Goal: Task Accomplishment & Management: Complete application form

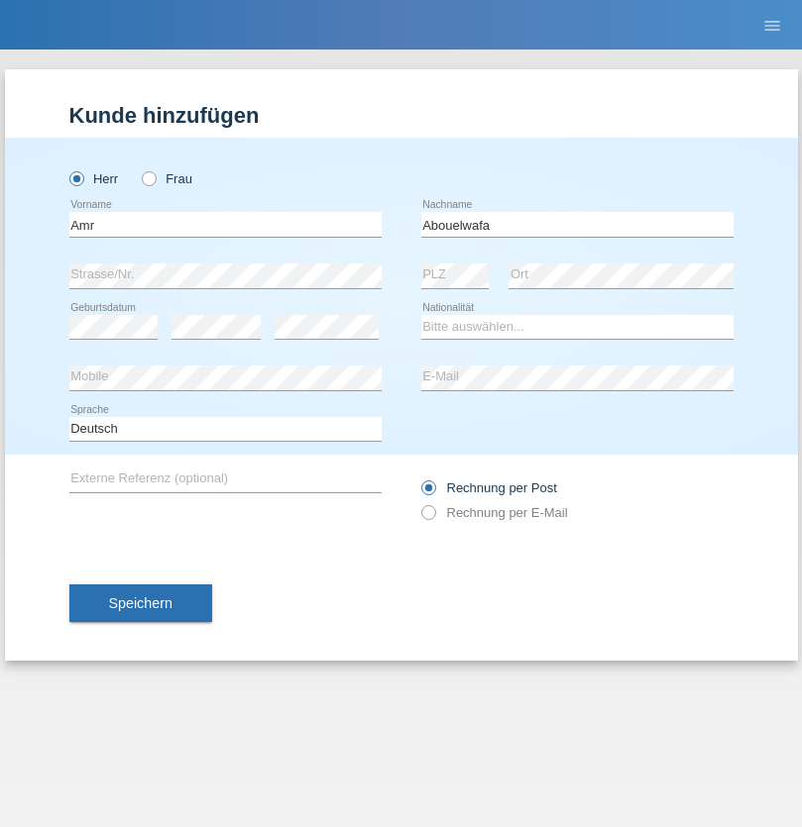
type input "Abouelwafa"
select select "CH"
radio input "true"
click at [225, 224] on input "text" at bounding box center [225, 224] width 312 height 25
type input "Dacic"
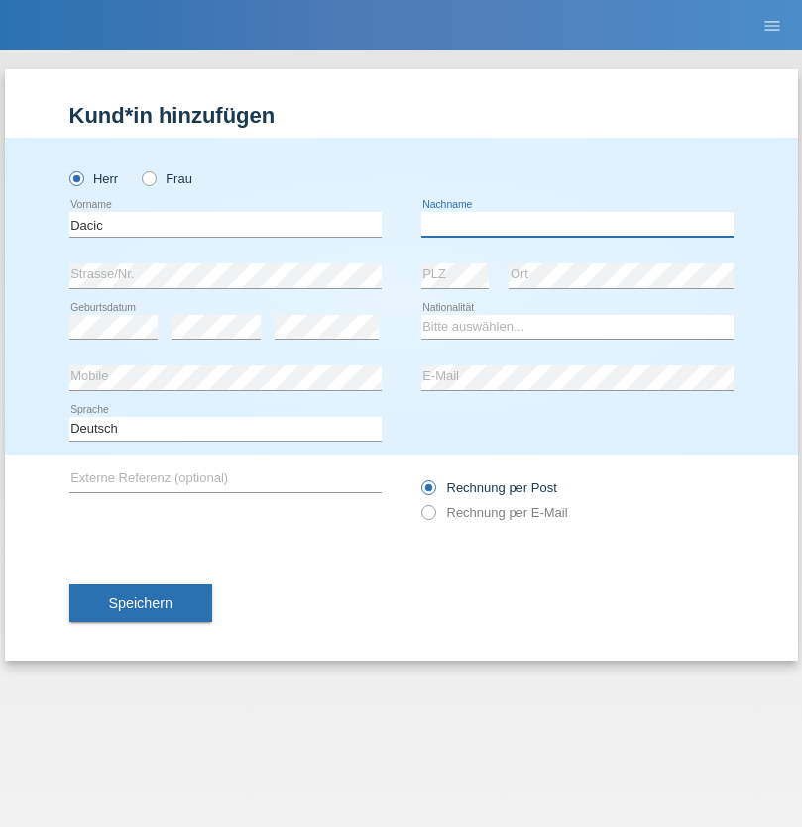
click at [577, 224] on input "text" at bounding box center [577, 224] width 312 height 25
type input "Imer"
select select "ME"
select select "C"
select select "08"
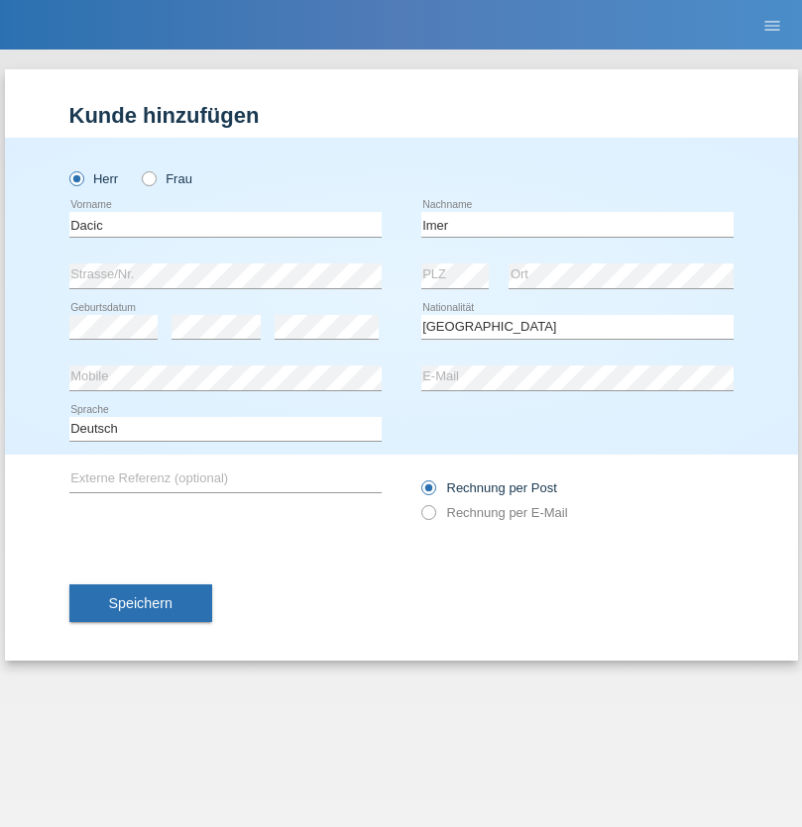
select select "08"
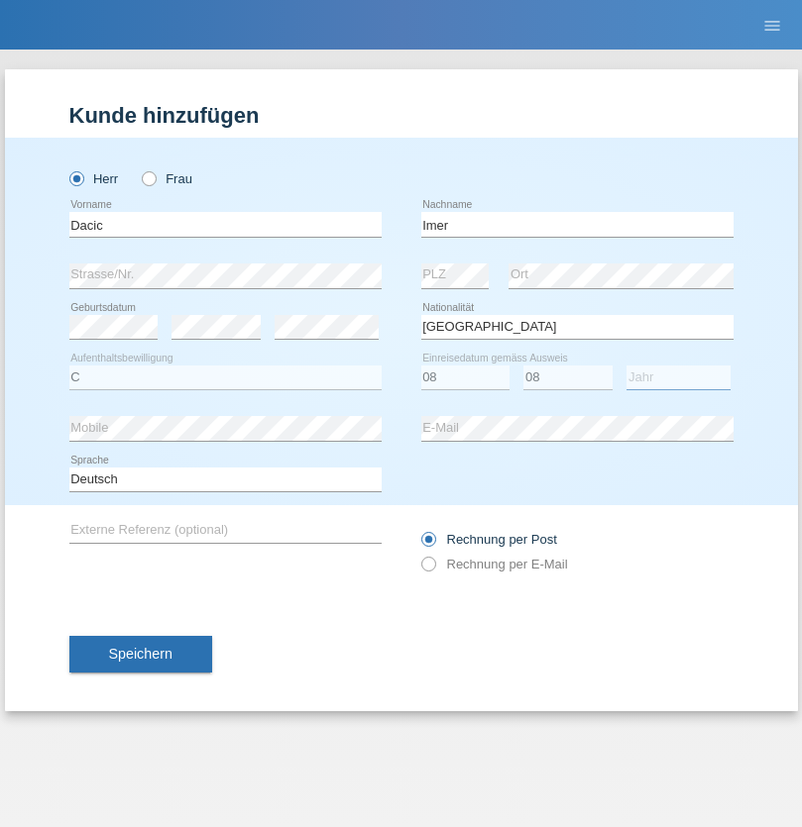
select select "1992"
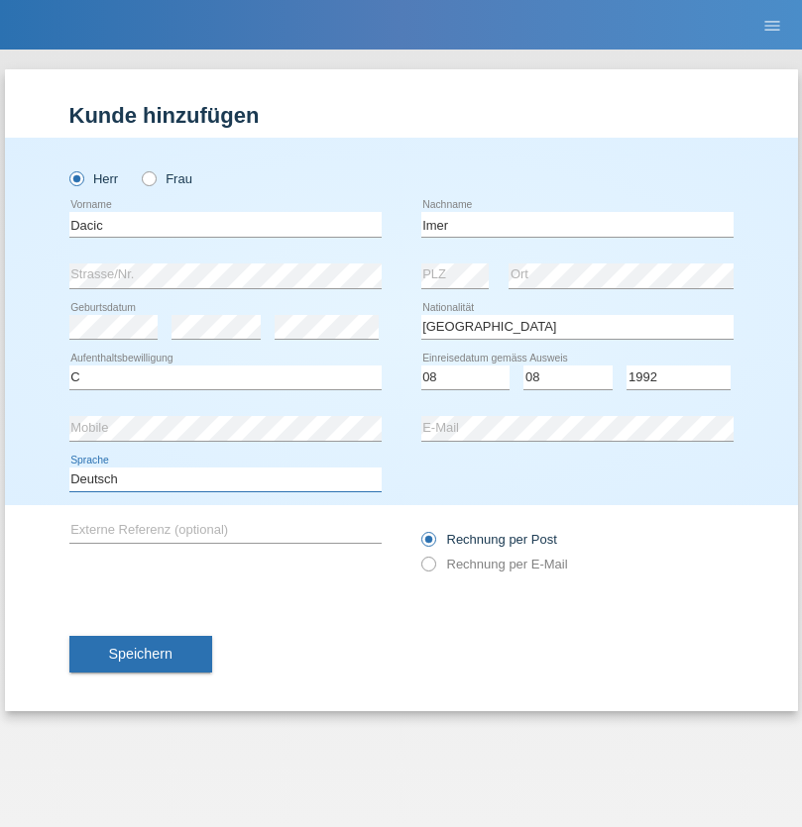
select select "en"
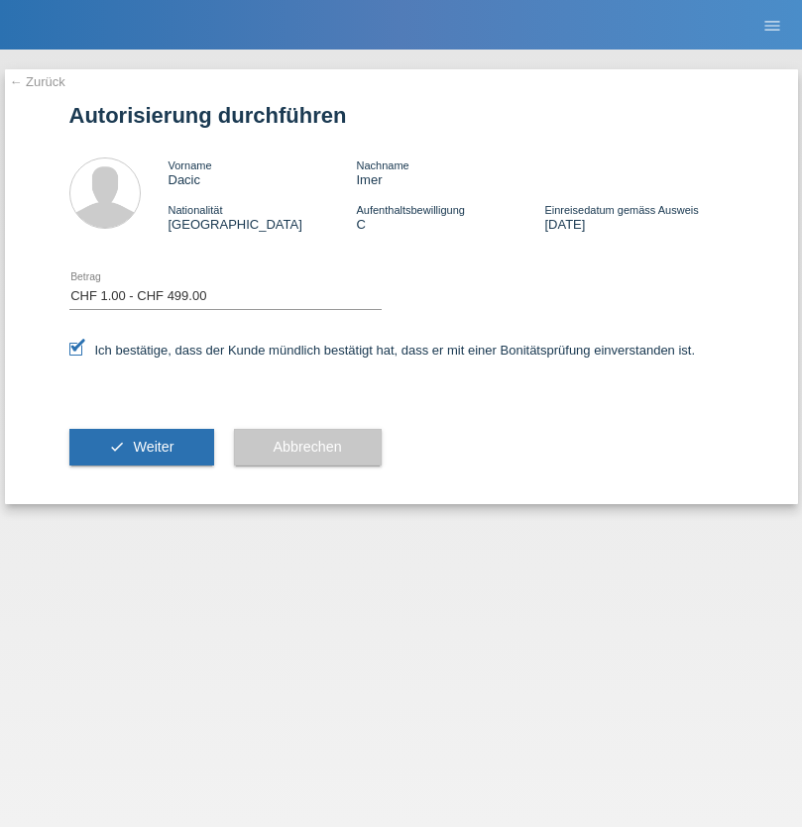
select select "1"
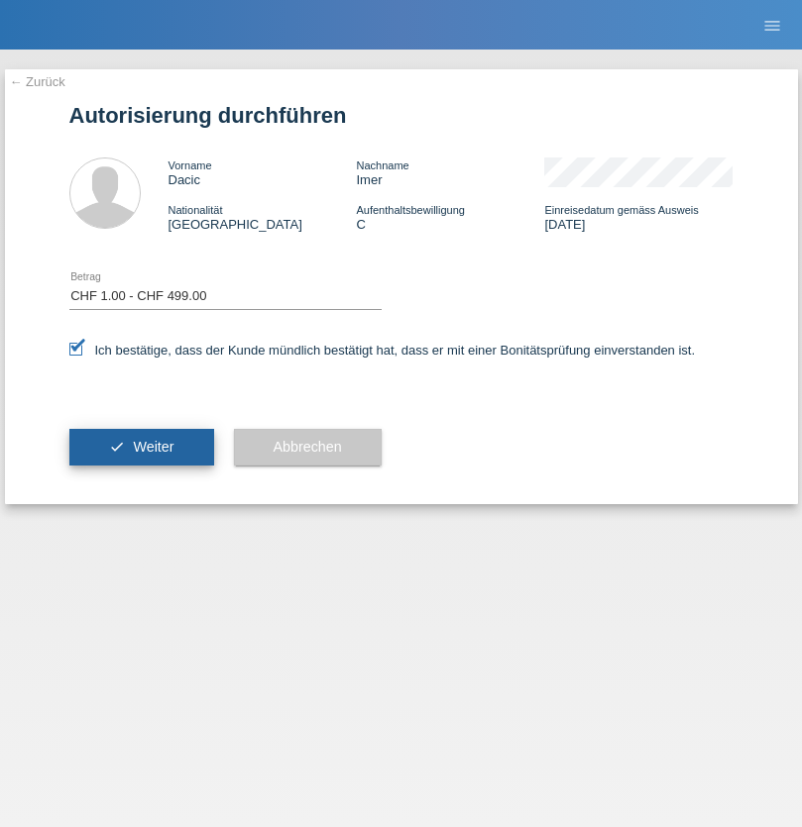
click at [141, 447] on span "Weiter" at bounding box center [153, 447] width 41 height 16
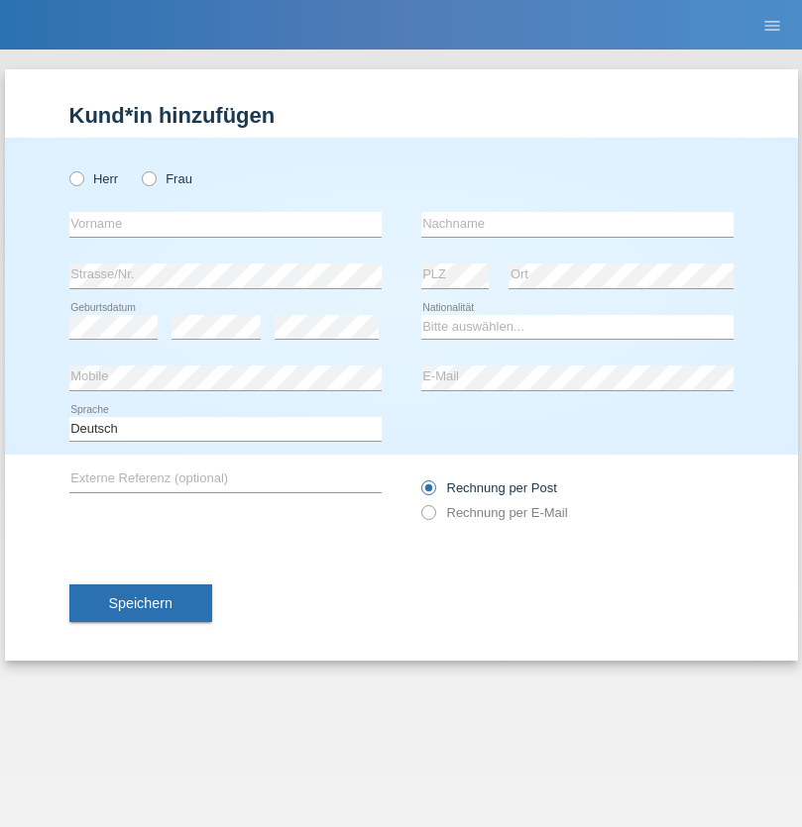
radio input "true"
click at [225, 224] on input "text" at bounding box center [225, 224] width 312 height 25
type input "Safouane"
click at [577, 224] on input "text" at bounding box center [577, 224] width 312 height 25
type input "El fakir"
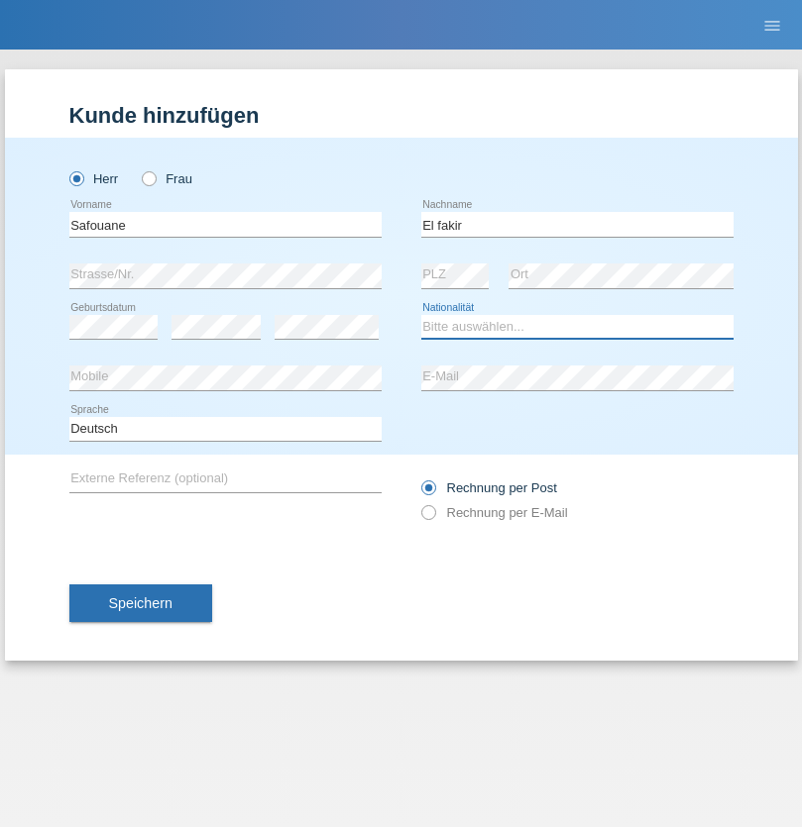
select select "MQ"
select select "C"
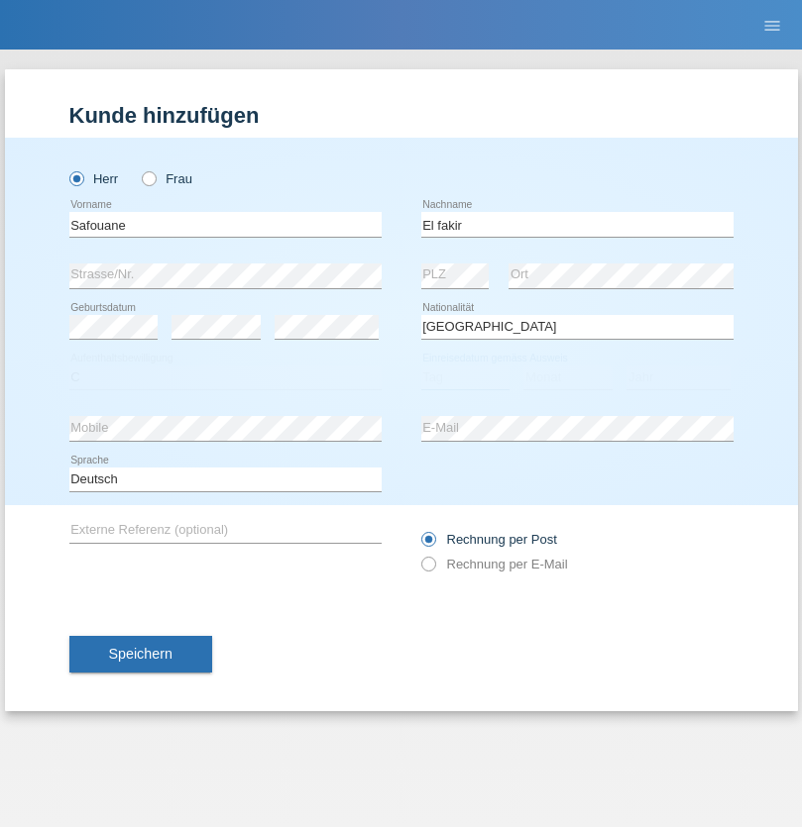
select select "02"
select select "06"
select select "2008"
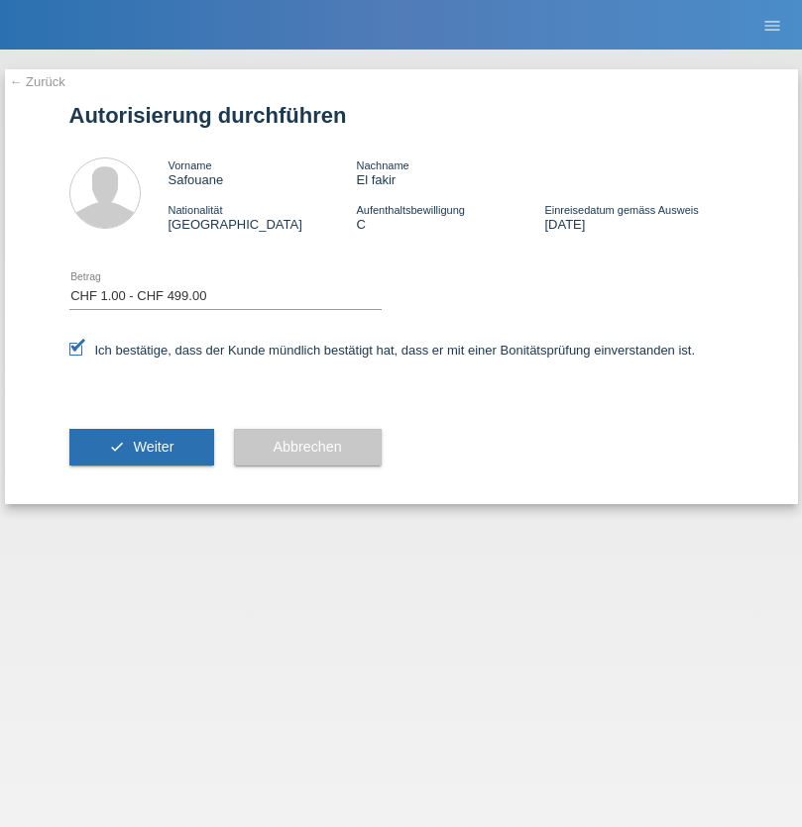
select select "1"
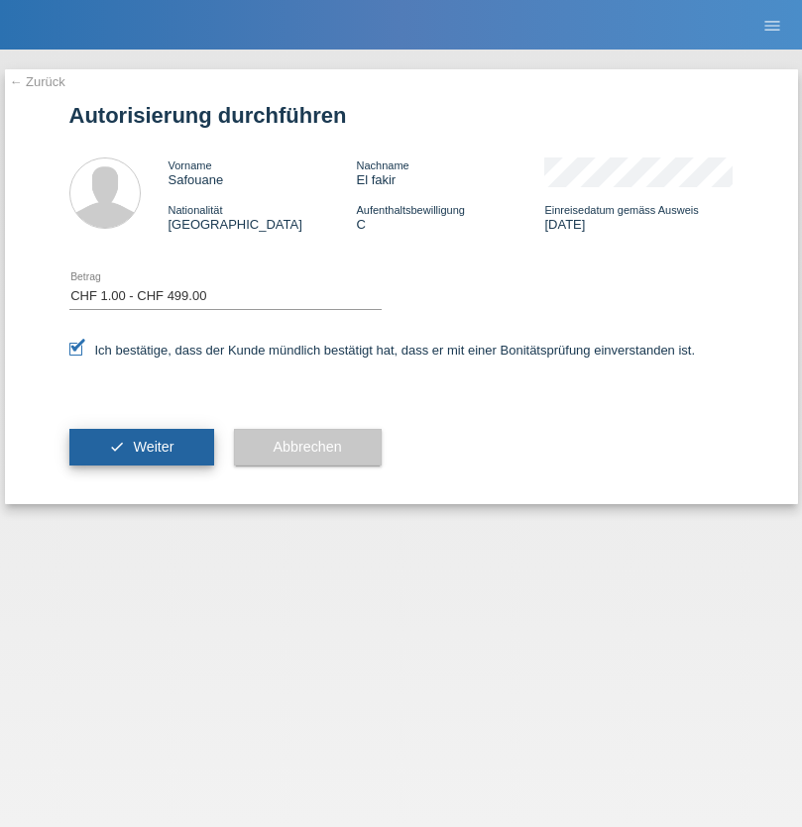
click at [141, 447] on span "Weiter" at bounding box center [153, 447] width 41 height 16
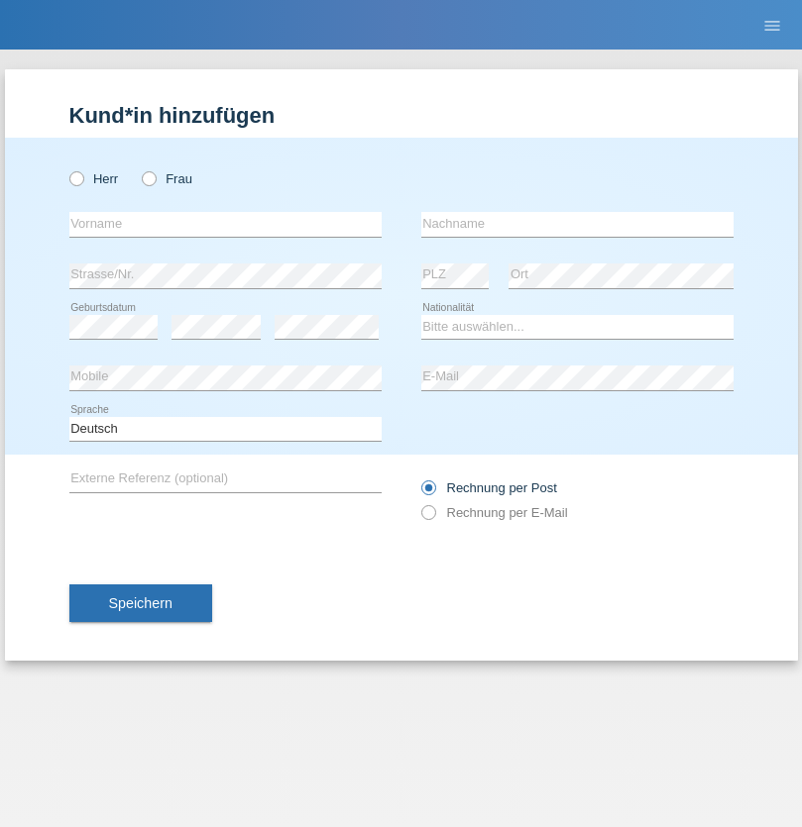
radio input "true"
click at [225, 224] on input "text" at bounding box center [225, 224] width 312 height 25
type input "Amr"
click at [577, 224] on input "text" at bounding box center [577, 224] width 312 height 25
type input "Abouelwafa"
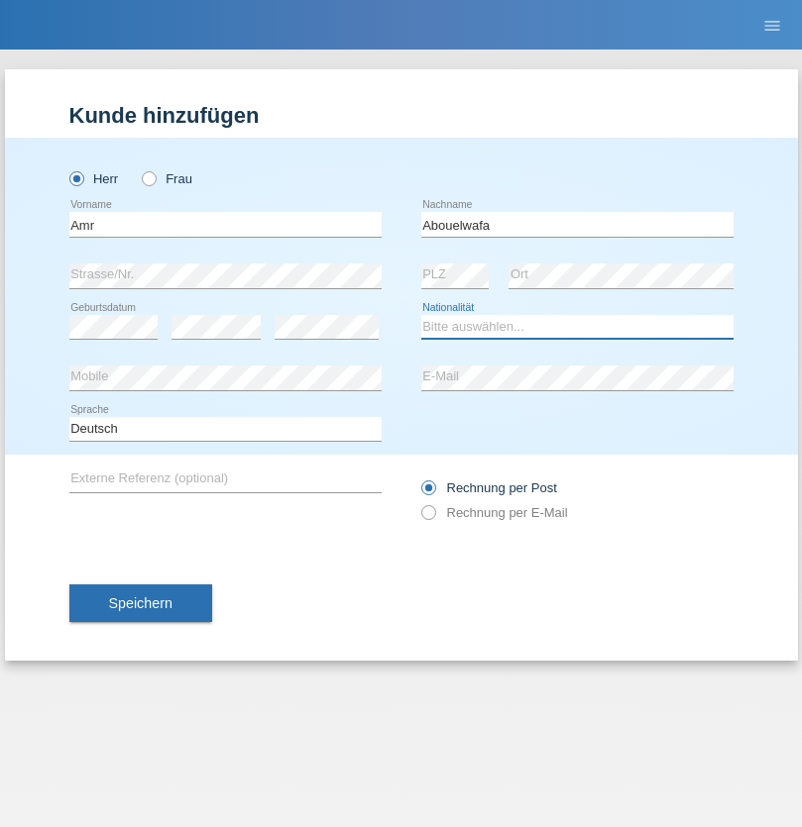
select select "CH"
radio input "true"
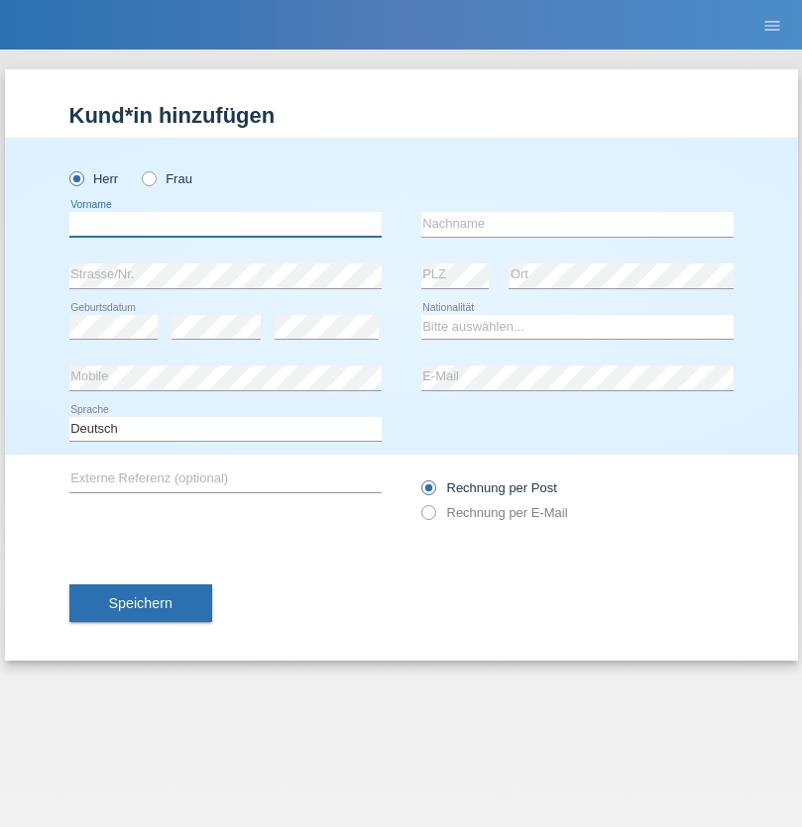
click at [225, 224] on input "text" at bounding box center [225, 224] width 312 height 25
type input "[PERSON_NAME]"
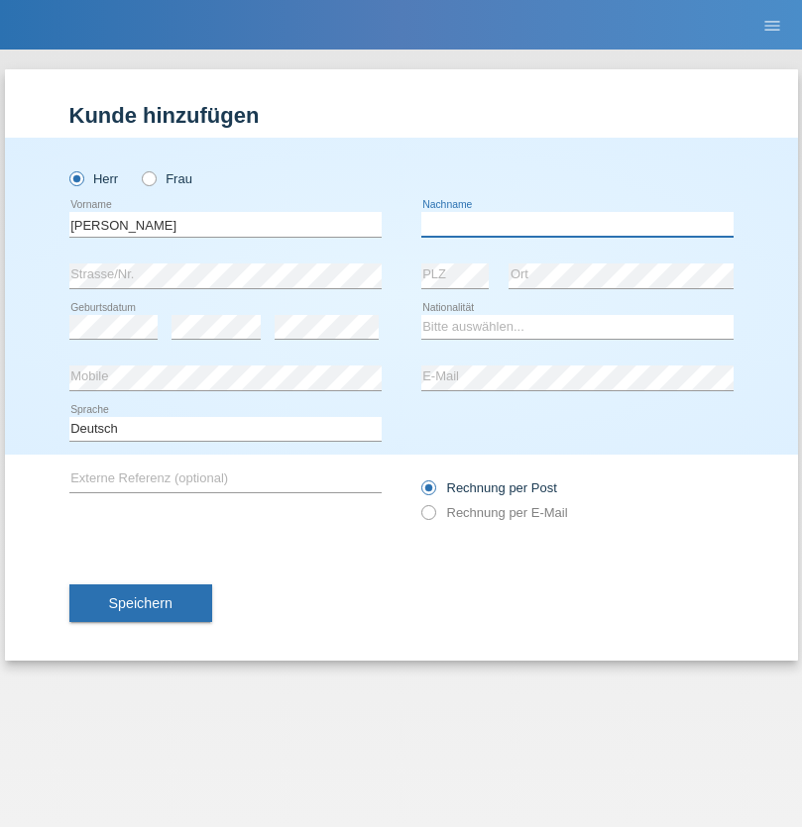
click at [577, 224] on input "text" at bounding box center [577, 224] width 312 height 25
type input "Traksel"
select select "DE"
select select "C"
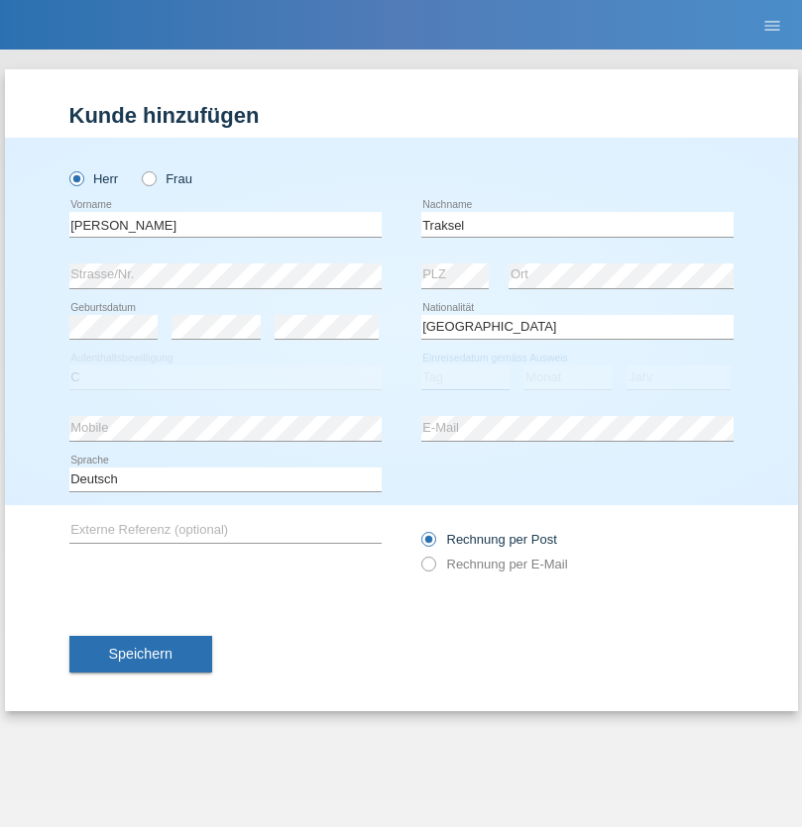
select select "01"
select select "07"
select select "2008"
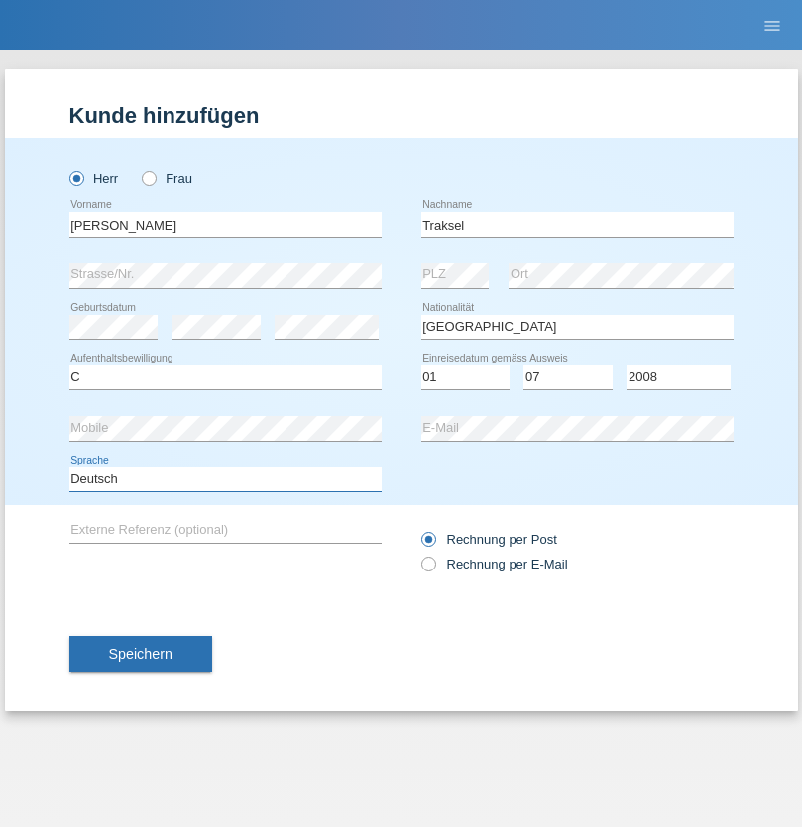
select select "en"
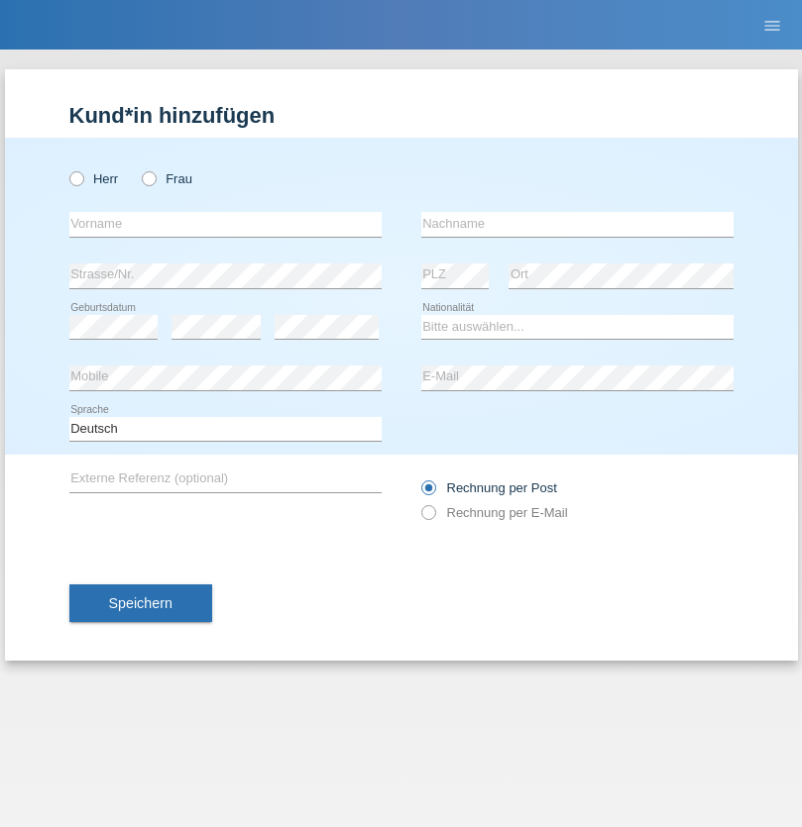
radio input "true"
select select "RS"
select select "C"
select select "08"
select select "10"
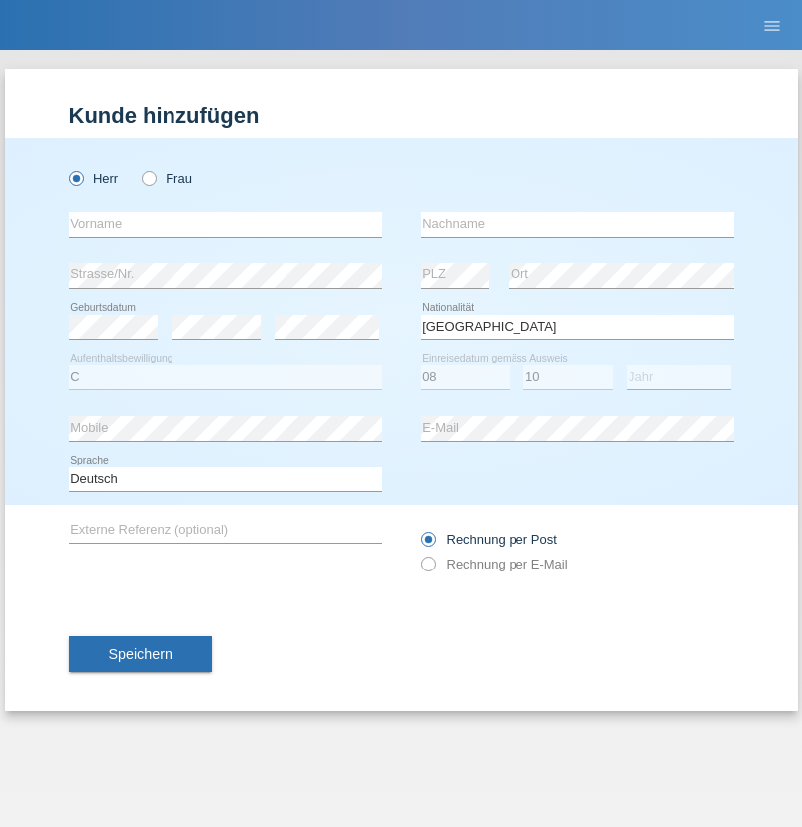
select select "2006"
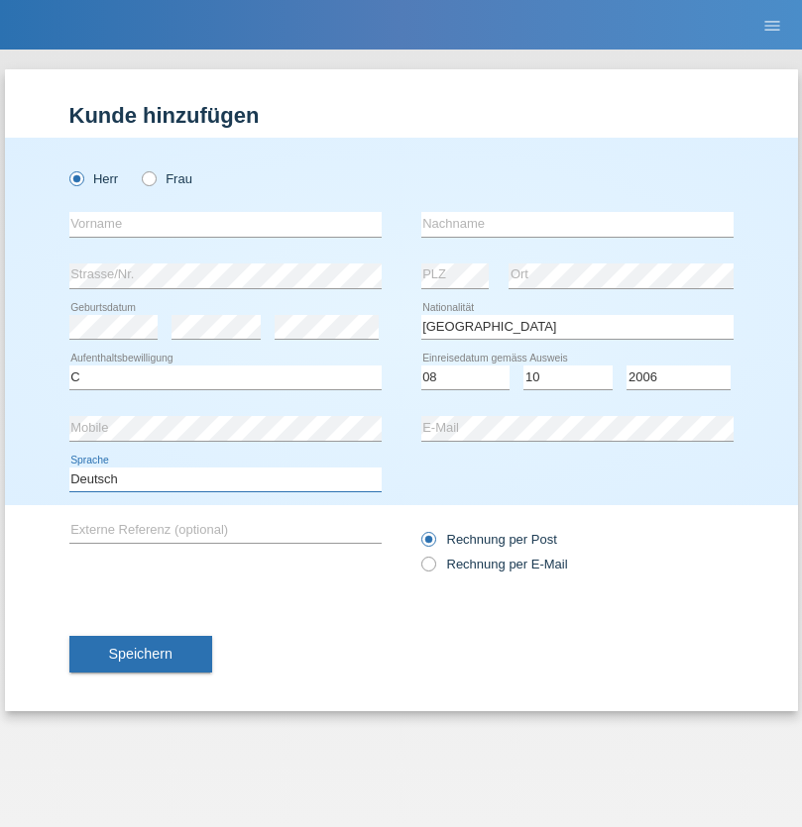
select select "en"
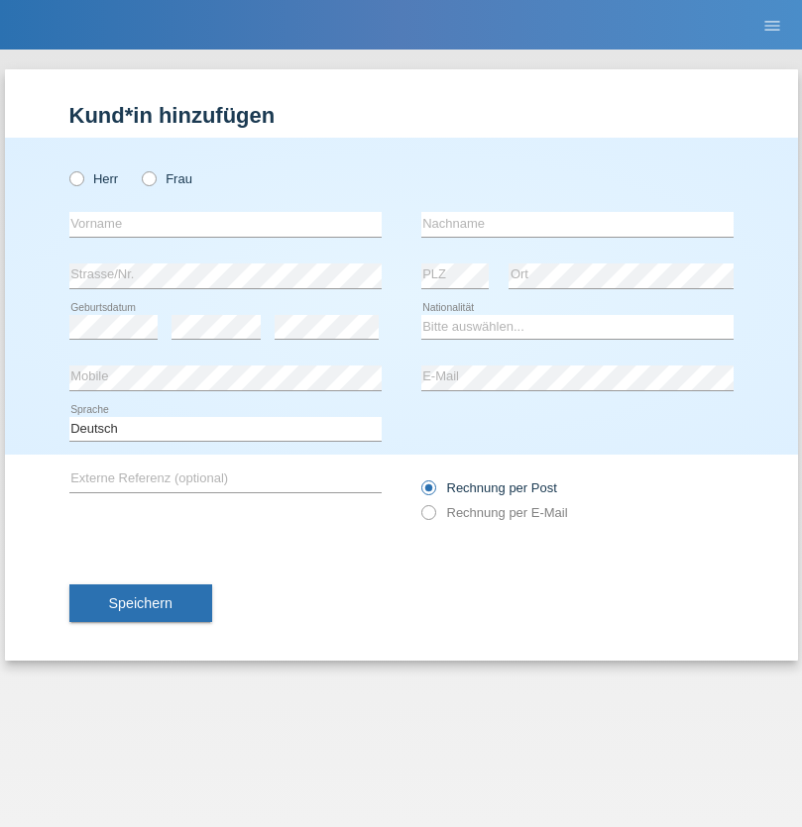
radio input "true"
click at [225, 224] on input "text" at bounding box center [225, 224] width 312 height 25
type input "Sladjan"
click at [577, 224] on input "text" at bounding box center [577, 224] width 312 height 25
type input "Pejic"
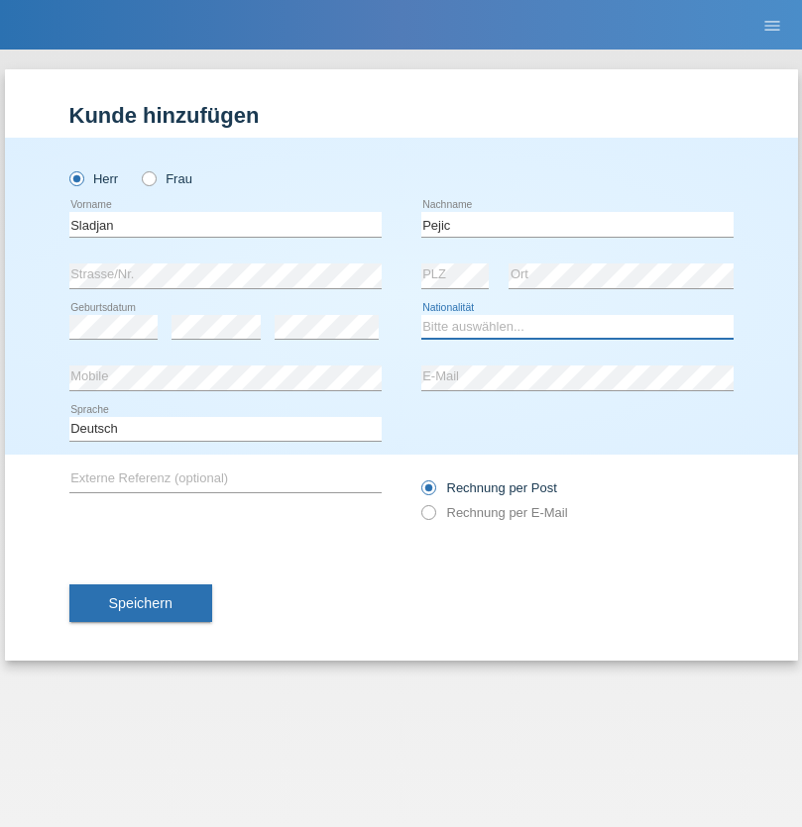
select select "CH"
radio input "true"
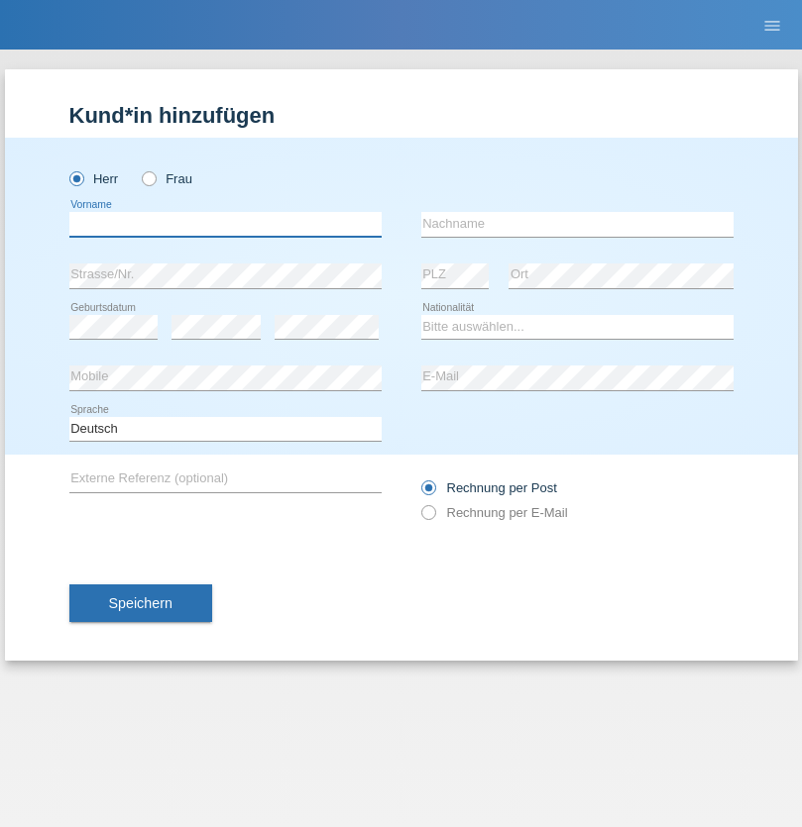
click at [225, 224] on input "text" at bounding box center [225, 224] width 312 height 25
type input "Mohammad Qais"
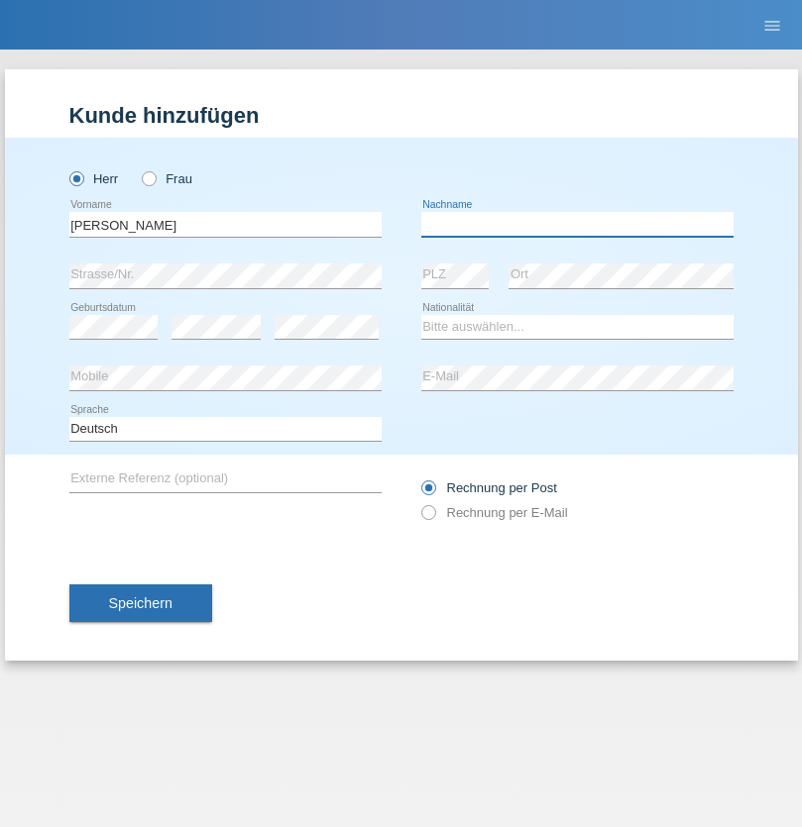
click at [577, 224] on input "text" at bounding box center [577, 224] width 312 height 25
type input "Nemani"
select select "AF"
select select "C"
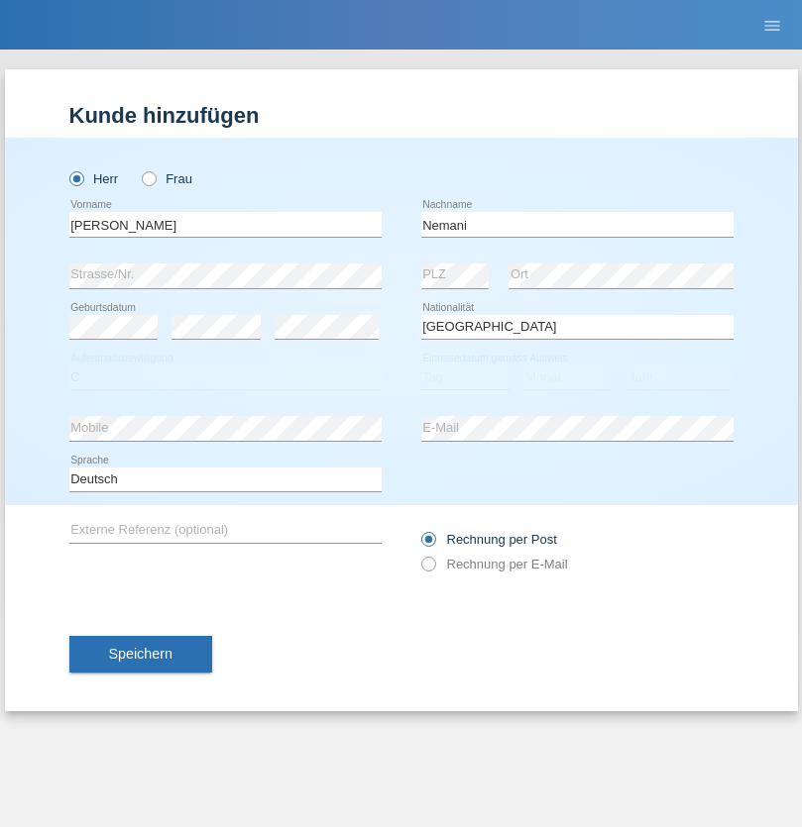
select select "02"
select select "01"
select select "2021"
